Goal: Obtain resource: Download file/media

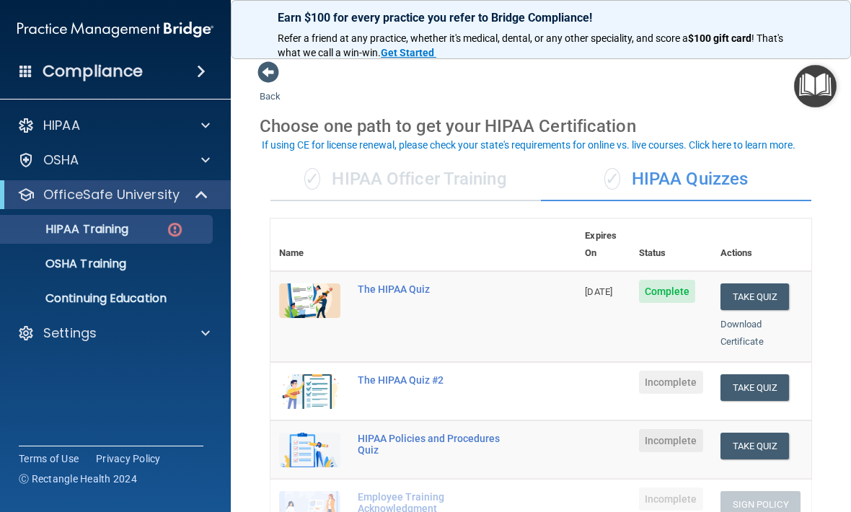
click at [109, 122] on div "HIPAA" at bounding box center [95, 125] width 179 height 17
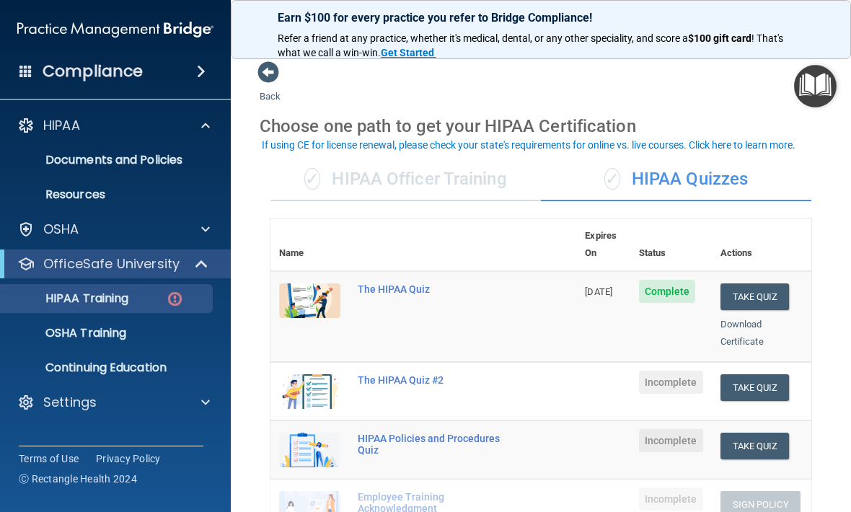
click at [82, 406] on p "Settings" at bounding box center [69, 402] width 53 height 17
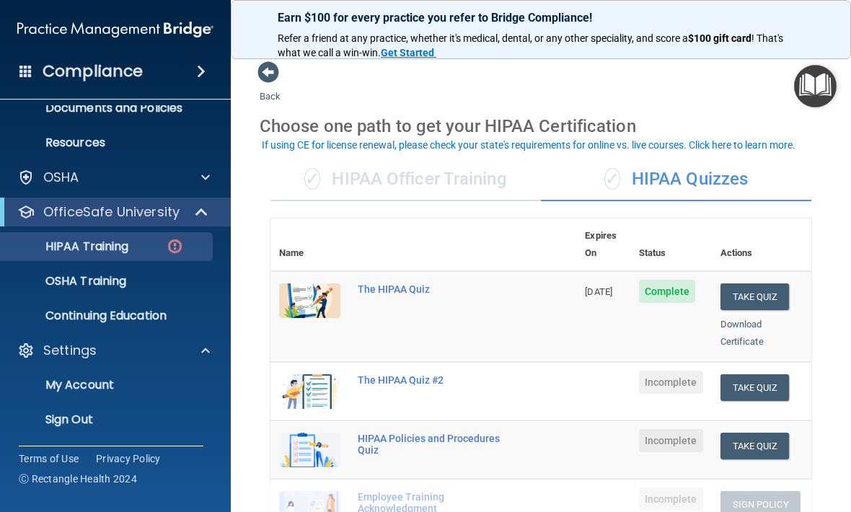
scroll to position [52, 0]
click at [82, 423] on p "Sign Out" at bounding box center [107, 419] width 197 height 14
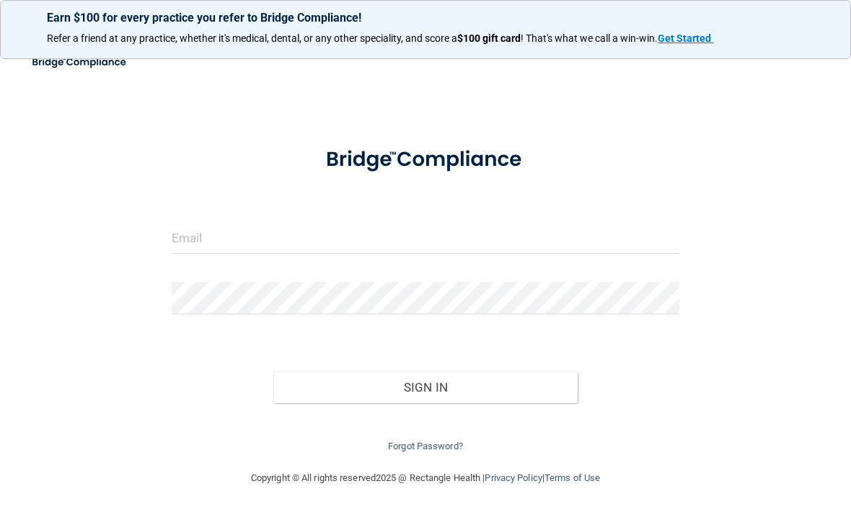
click at [342, 211] on form "Invalid email/password. You don't have permission to access that page. Sign In …" at bounding box center [426, 294] width 508 height 322
click at [278, 239] on input "email" at bounding box center [426, 237] width 508 height 32
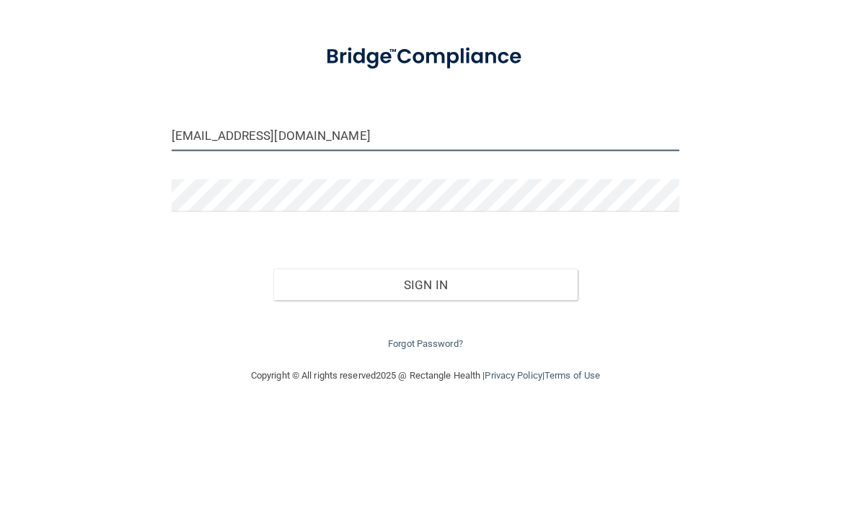
type input "[EMAIL_ADDRESS][DOMAIN_NAME]"
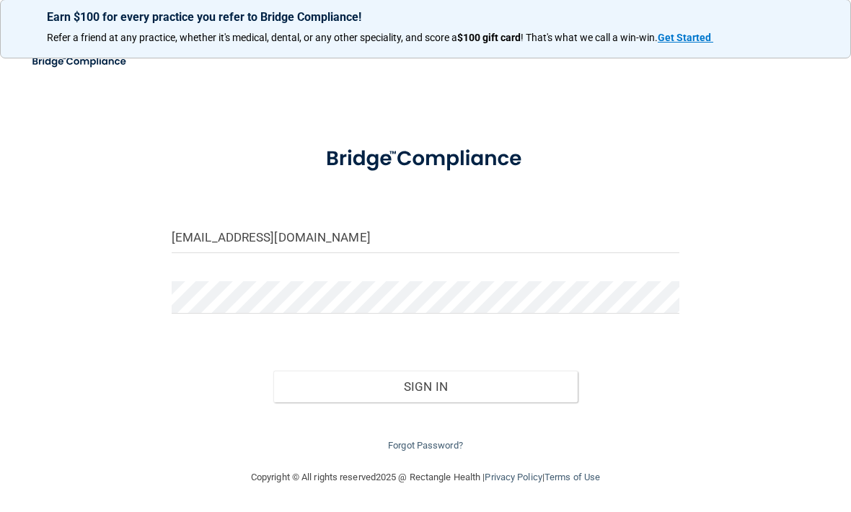
click at [462, 380] on button "Sign In" at bounding box center [425, 387] width 304 height 32
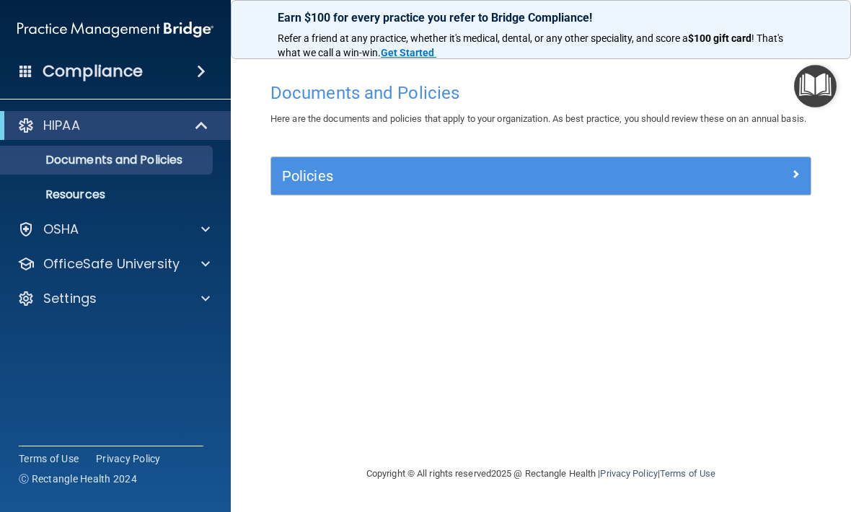
click at [207, 262] on span at bounding box center [205, 263] width 9 height 17
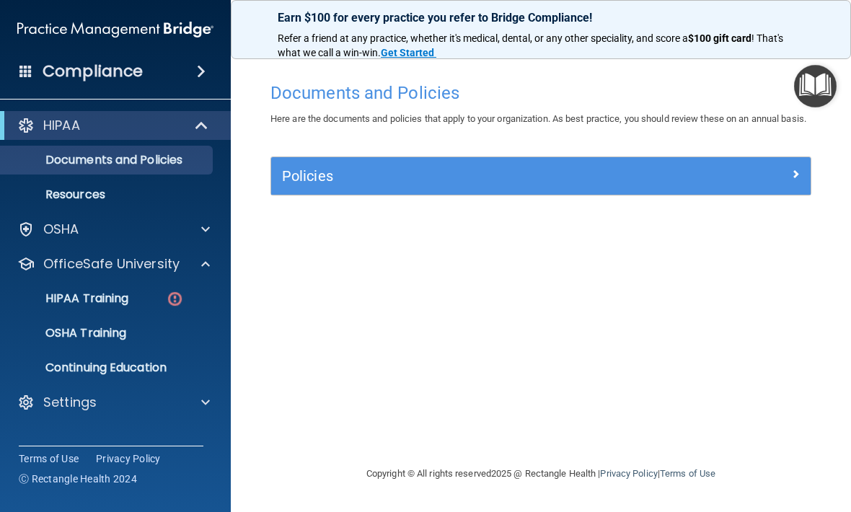
click at [182, 301] on img at bounding box center [175, 299] width 18 height 18
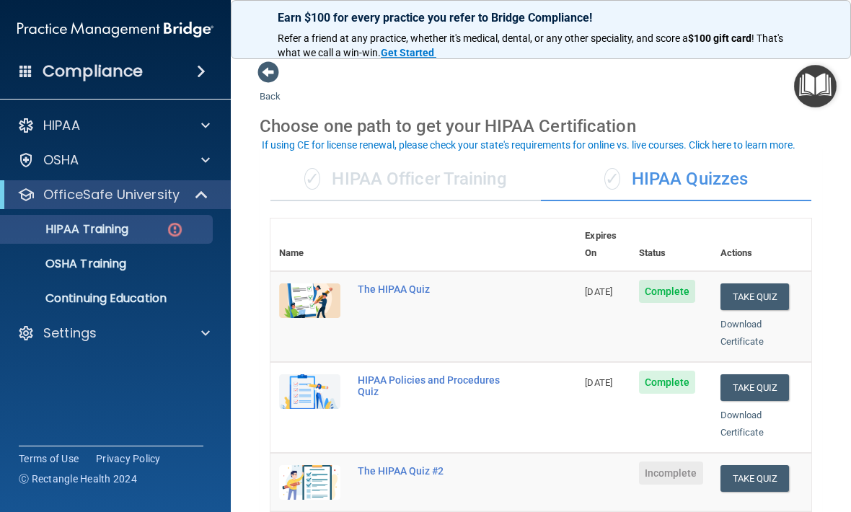
click at [745, 410] on link "Download Certificate" at bounding box center [741, 424] width 43 height 28
click at [205, 334] on span at bounding box center [205, 332] width 9 height 17
click at [83, 399] on p "Sign Out" at bounding box center [107, 402] width 197 height 14
